Goal: Navigation & Orientation: Understand site structure

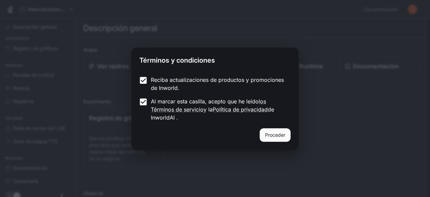
click at [270, 137] on font "Proceder" at bounding box center [275, 135] width 20 height 6
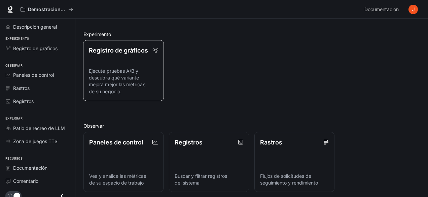
scroll to position [34, 0]
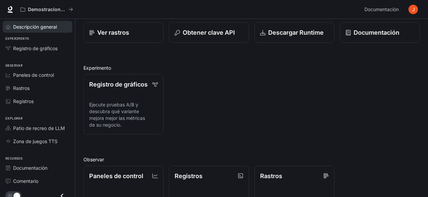
click at [54, 30] on link "Descripción general" at bounding box center [38, 27] width 70 height 12
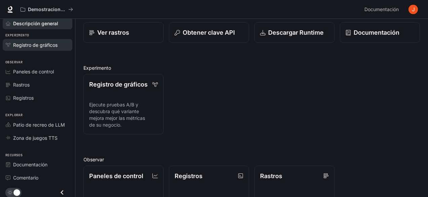
click at [52, 44] on font "Registro de gráficos" at bounding box center [35, 45] width 44 height 6
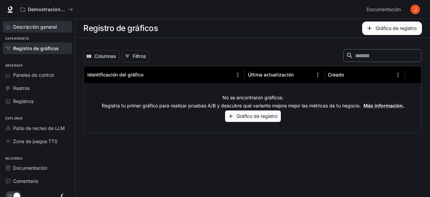
click at [47, 29] on font "Descripción general" at bounding box center [35, 27] width 44 height 6
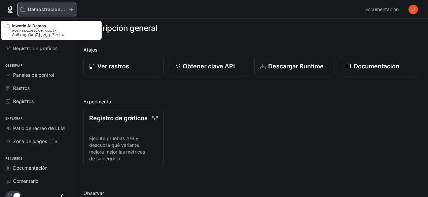
click at [60, 10] on font "Demostraciones de IA en el mundo" at bounding box center [68, 9] width 81 height 6
